Goal: Task Accomplishment & Management: Manage account settings

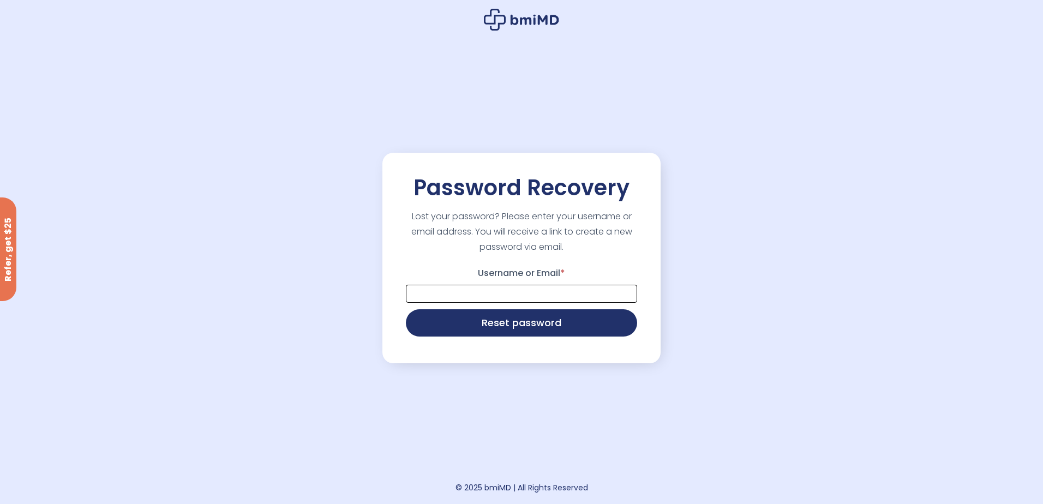
click at [497, 297] on input "Username or Email *" at bounding box center [521, 294] width 231 height 18
type input "**********"
click at [502, 323] on button "Reset password" at bounding box center [521, 321] width 231 height 27
